Goal: Check status: Check status

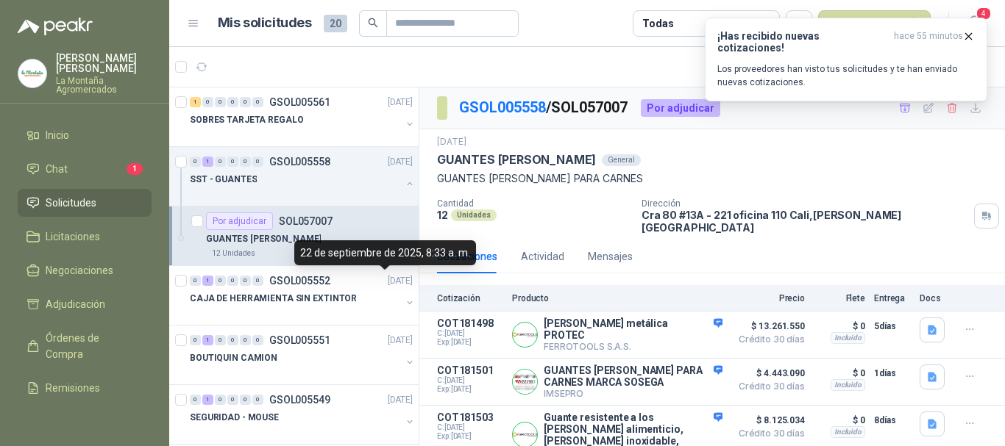
scroll to position [198, 0]
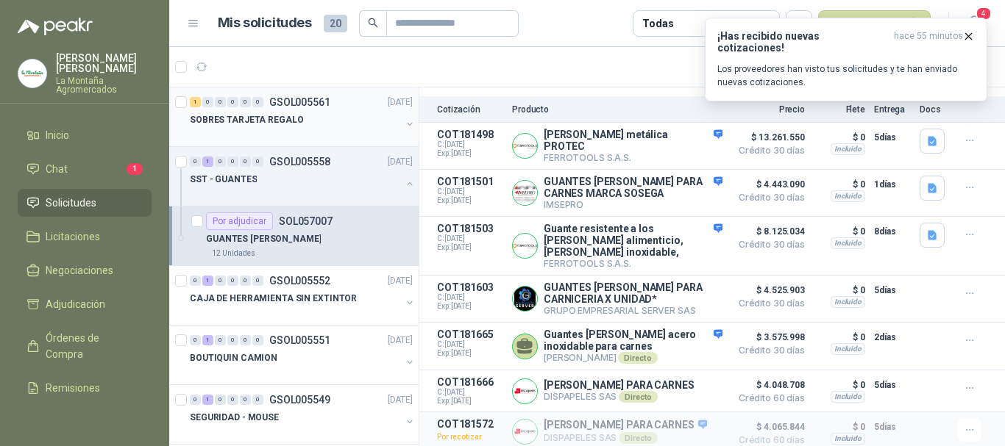
drag, startPoint x: 266, startPoint y: 123, endPoint x: 294, endPoint y: 132, distance: 30.0
click at [266, 122] on p "SOBRES TARJETA REGALO" at bounding box center [246, 120] width 113 height 14
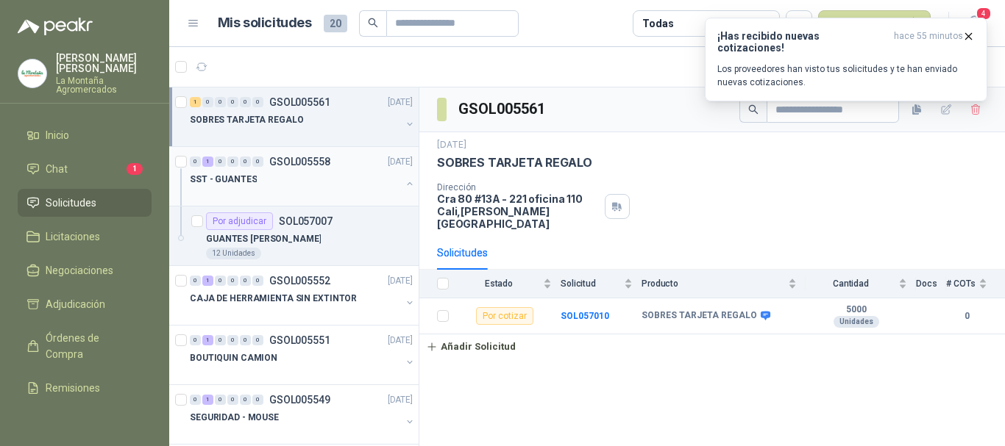
click at [249, 159] on div "0" at bounding box center [245, 162] width 11 height 10
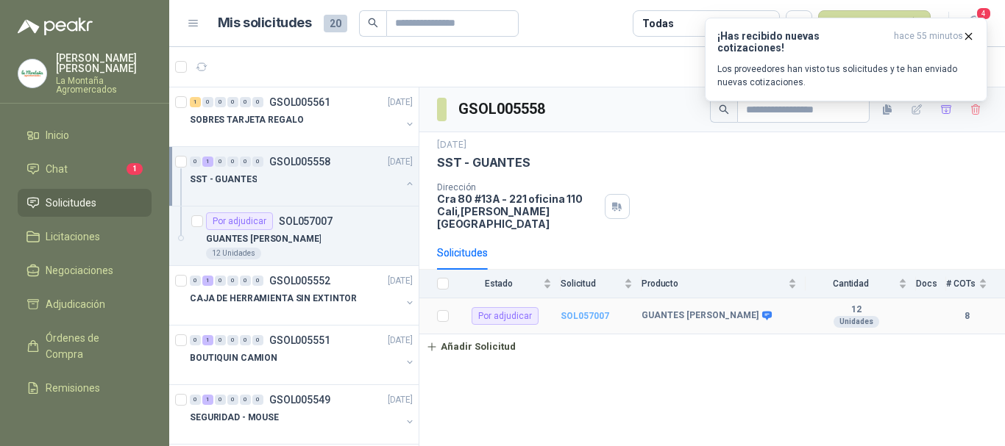
click at [594, 311] on b "SOL057007" at bounding box center [585, 316] width 49 height 10
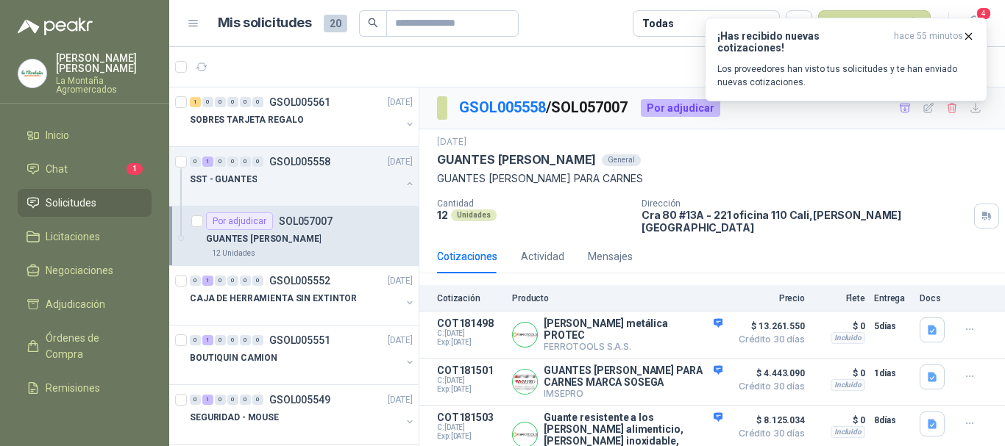
scroll to position [241, 0]
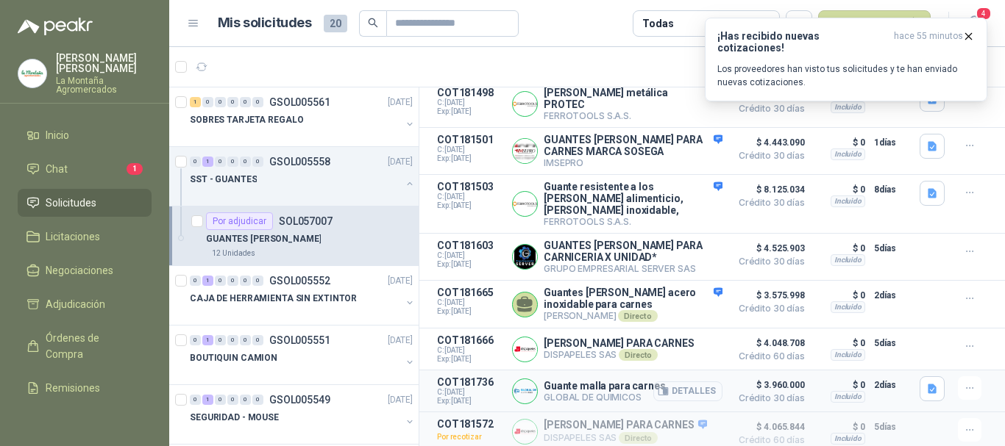
click at [668, 382] on button "Detalles" at bounding box center [687, 392] width 69 height 20
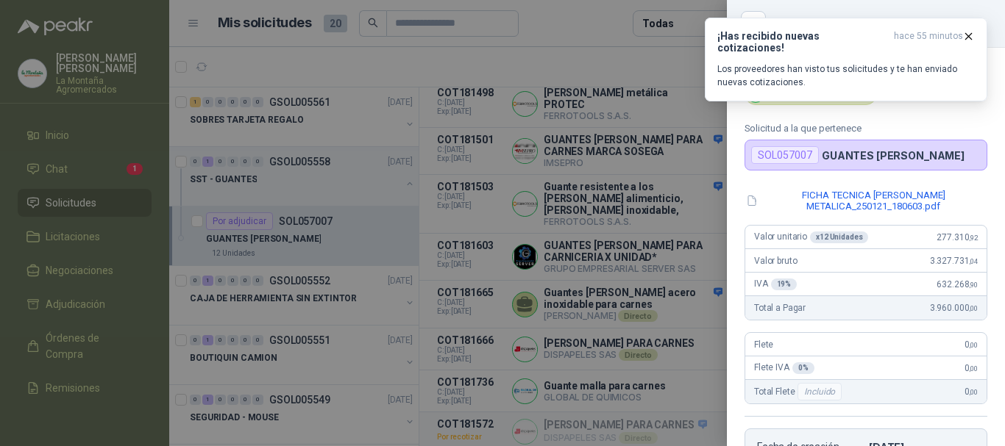
scroll to position [295, 0]
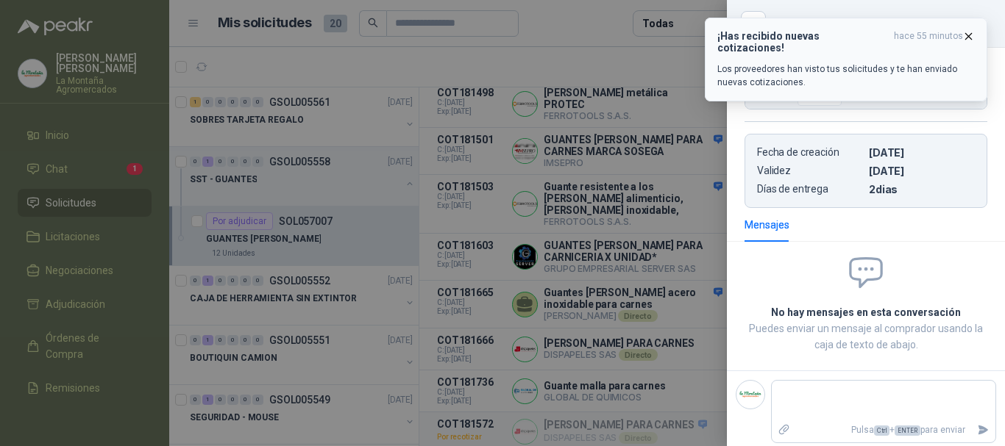
click at [975, 35] on button "¡Has recibido nuevas cotizaciones! hace 55 minutos Los proveedores han visto tu…" at bounding box center [846, 60] width 282 height 84
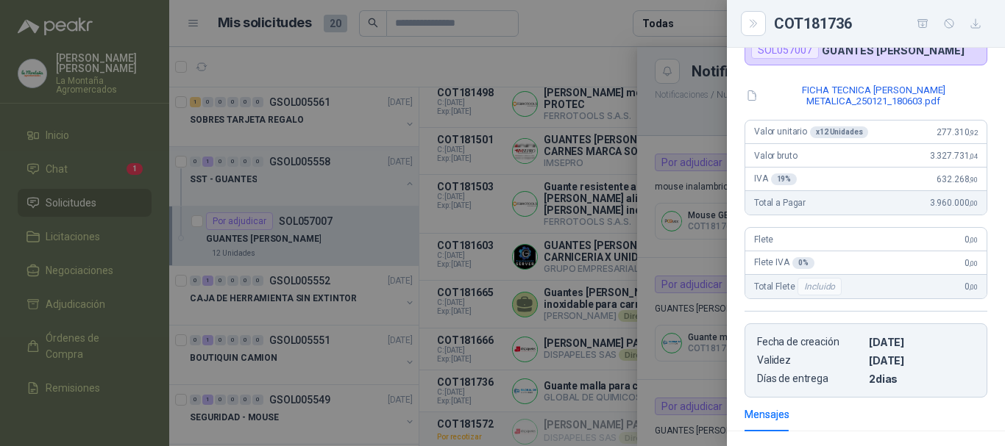
scroll to position [0, 0]
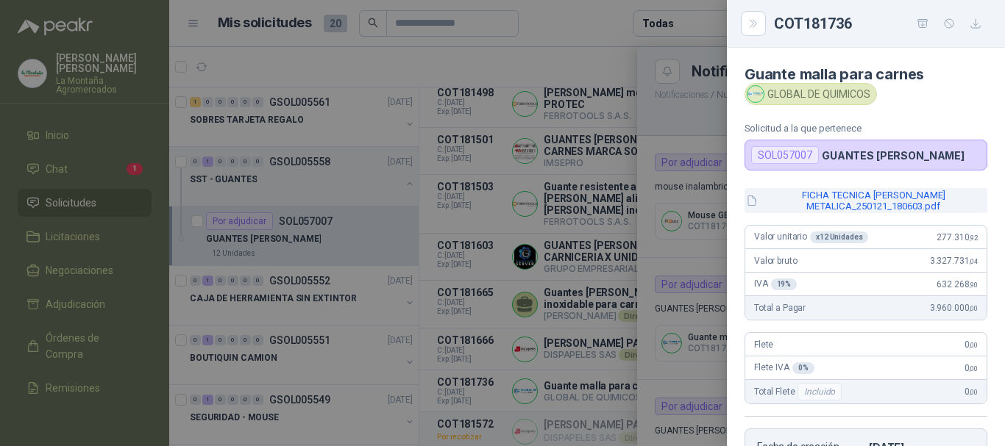
click at [858, 202] on button "FICHA TECNICA [PERSON_NAME] METALICA_250121_180603.pdf" at bounding box center [865, 200] width 243 height 25
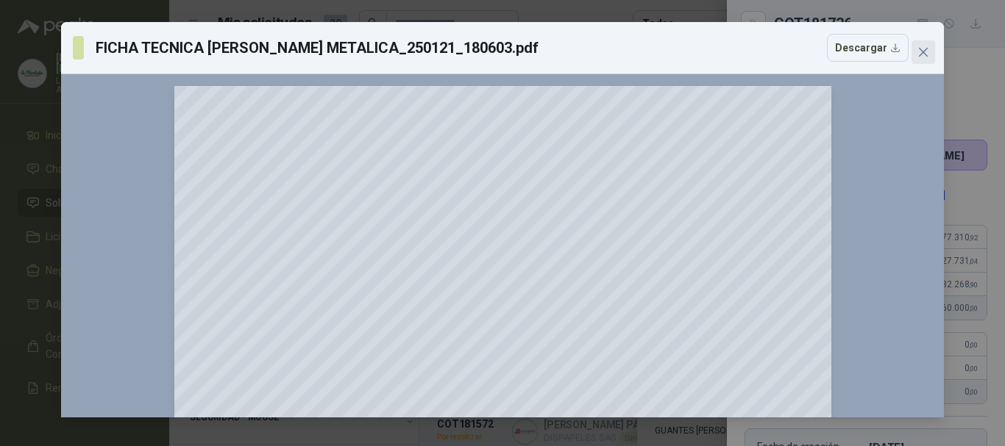
click at [916, 51] on span "Close" at bounding box center [923, 52] width 24 height 12
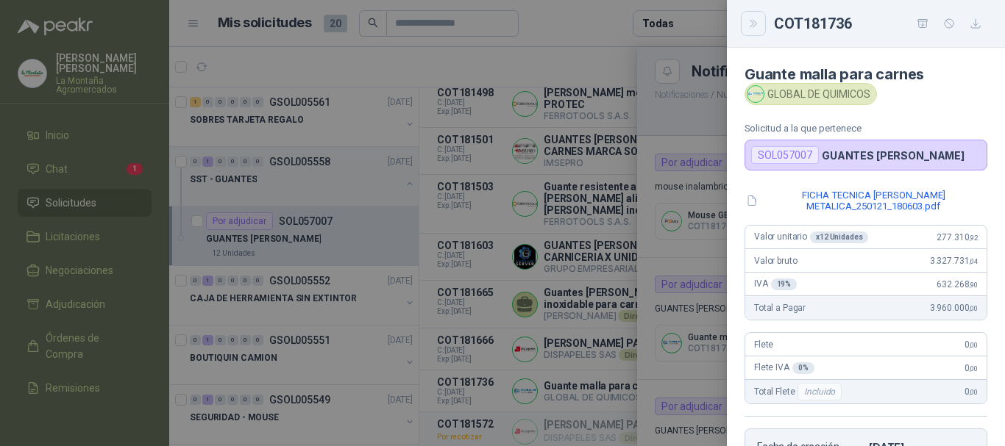
click at [741, 29] on button "Close" at bounding box center [753, 23] width 25 height 25
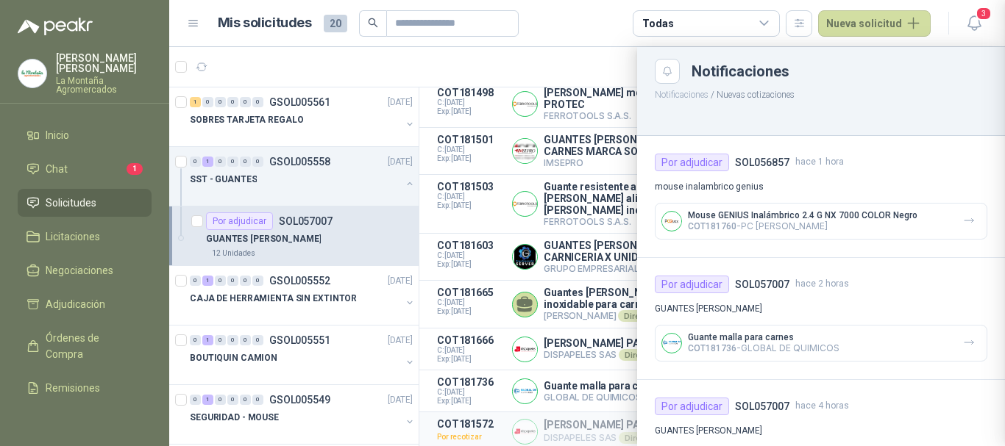
scroll to position [302, 0]
click at [989, 17] on span "3" at bounding box center [983, 14] width 16 height 14
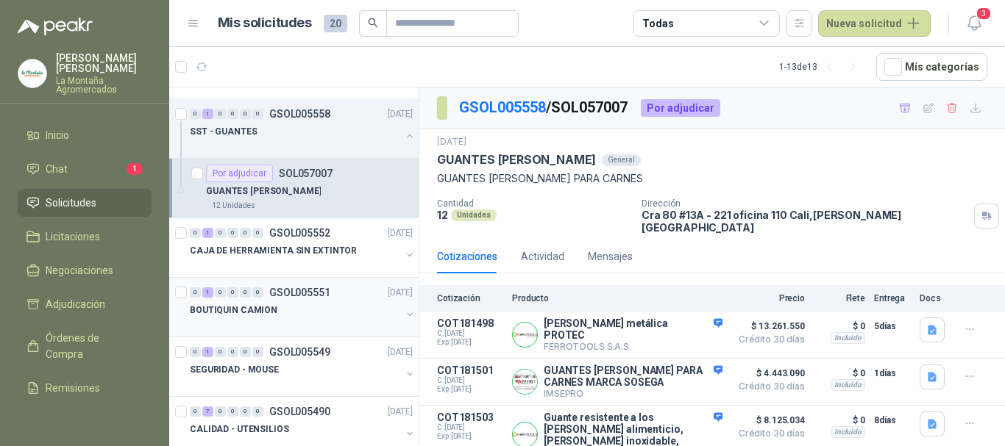
scroll to position [74, 0]
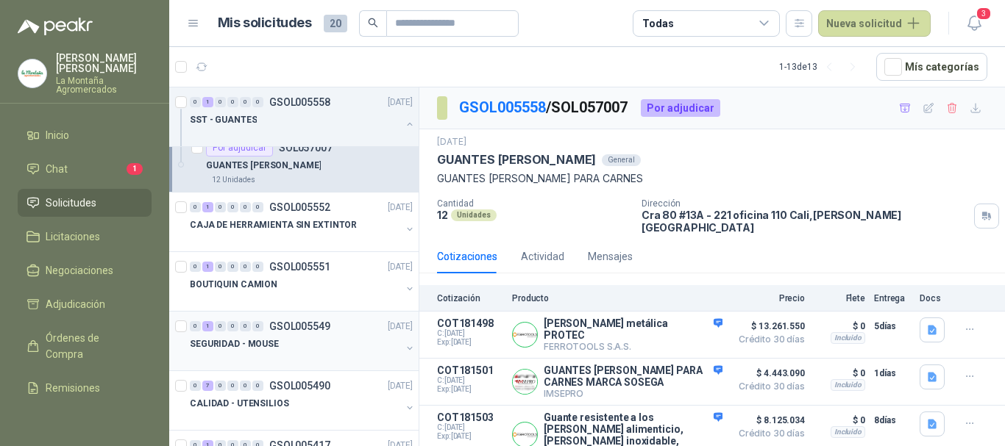
click at [310, 355] on div at bounding box center [295, 359] width 211 height 12
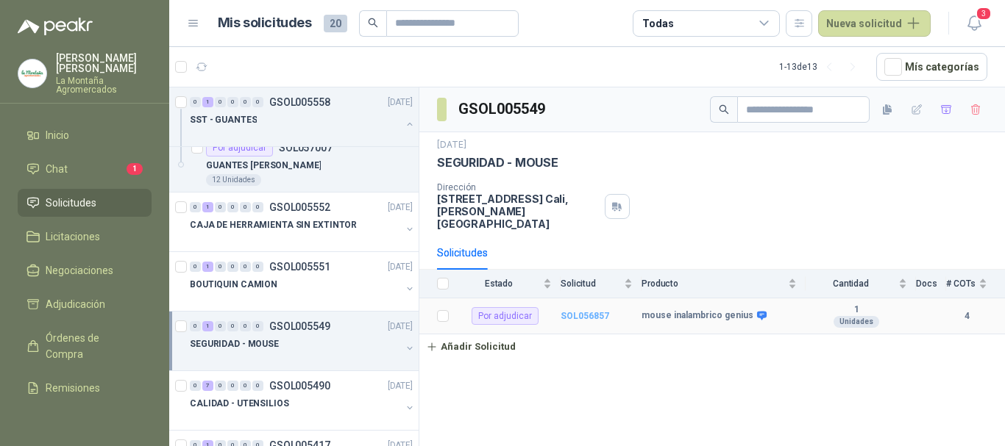
click at [569, 311] on b "SOL056857" at bounding box center [585, 316] width 49 height 10
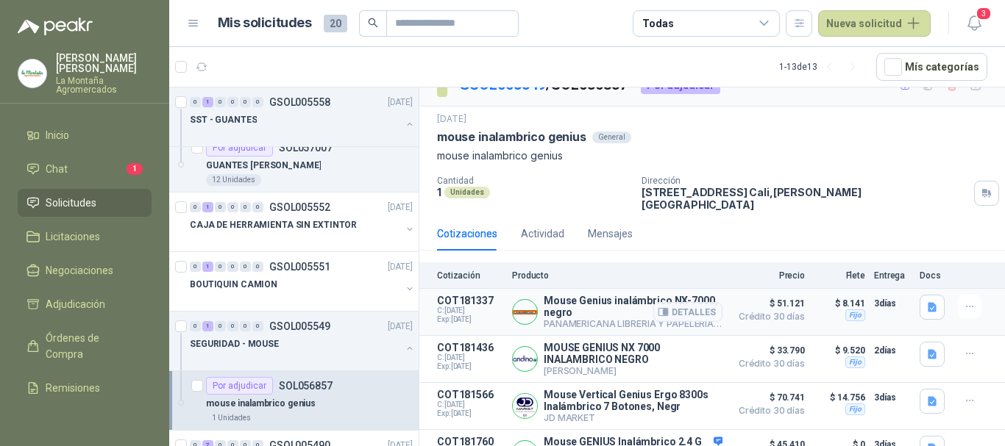
scroll to position [44, 0]
